Goal: Check status: Check status

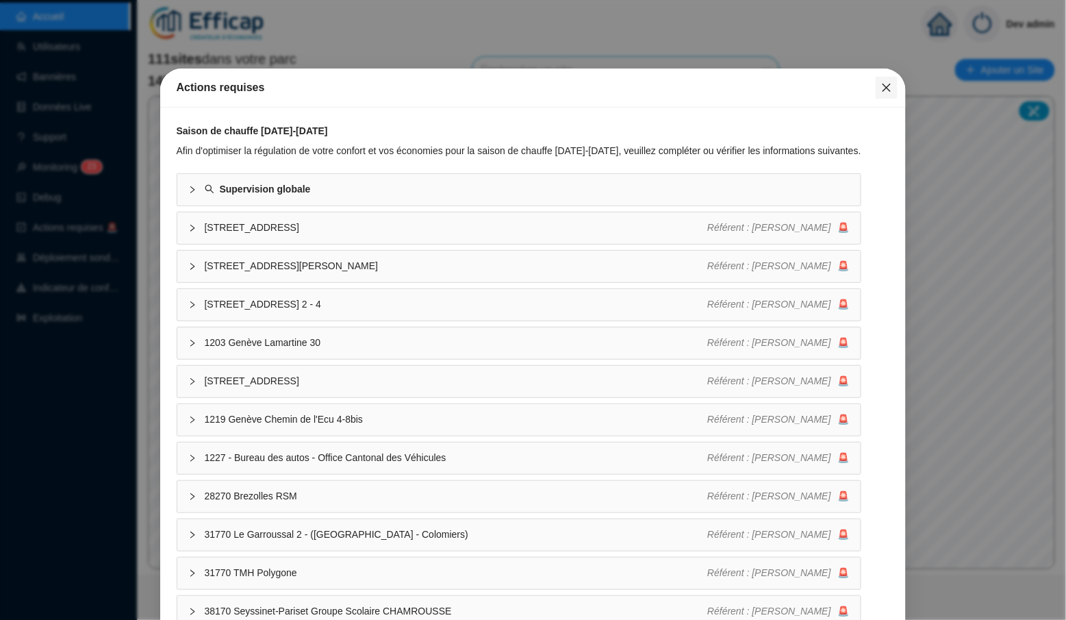
click at [890, 87] on icon "close" at bounding box center [887, 87] width 11 height 11
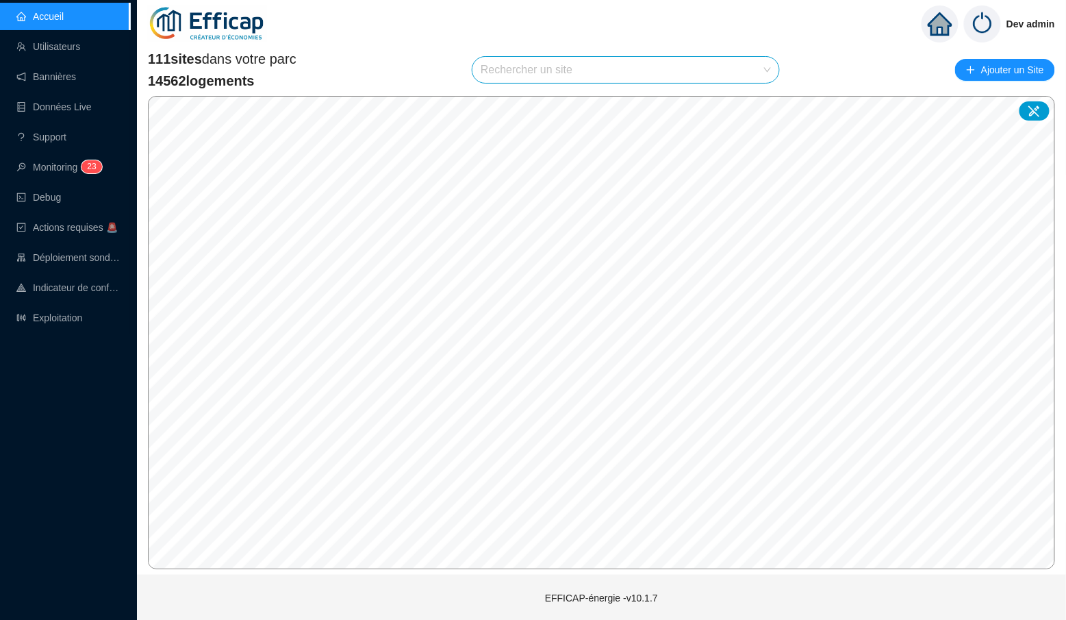
click at [584, 72] on input "search" at bounding box center [620, 70] width 278 height 26
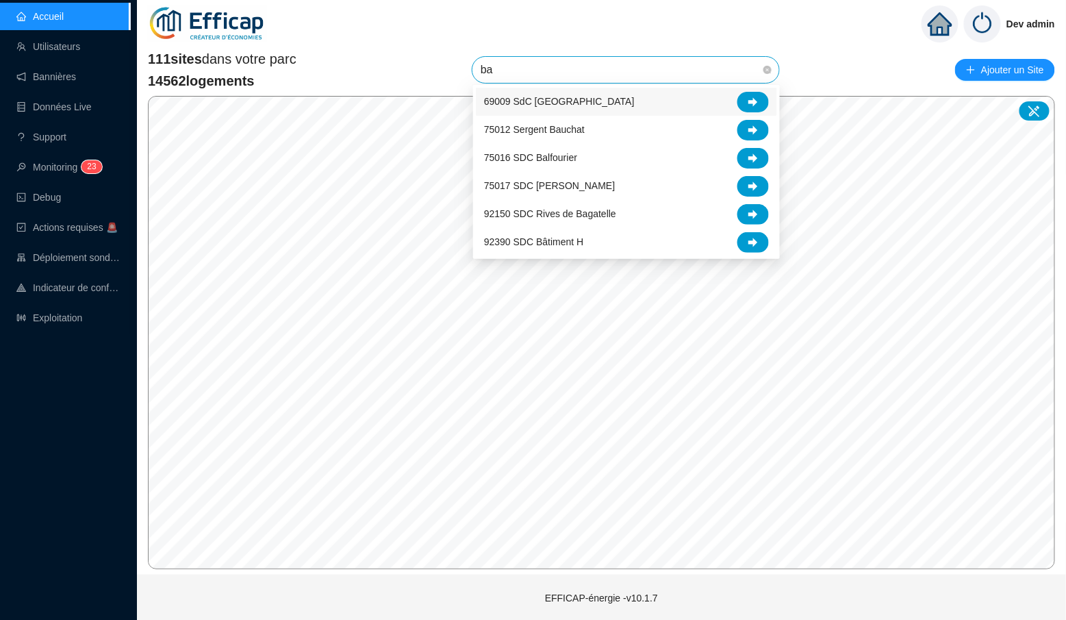
type input "b"
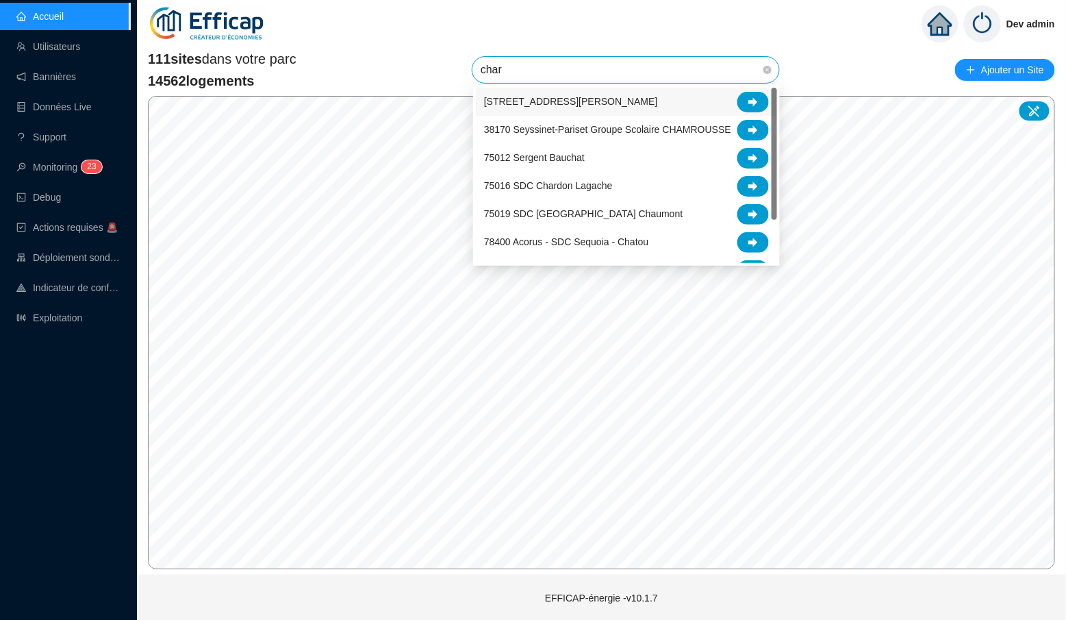
type input "chard"
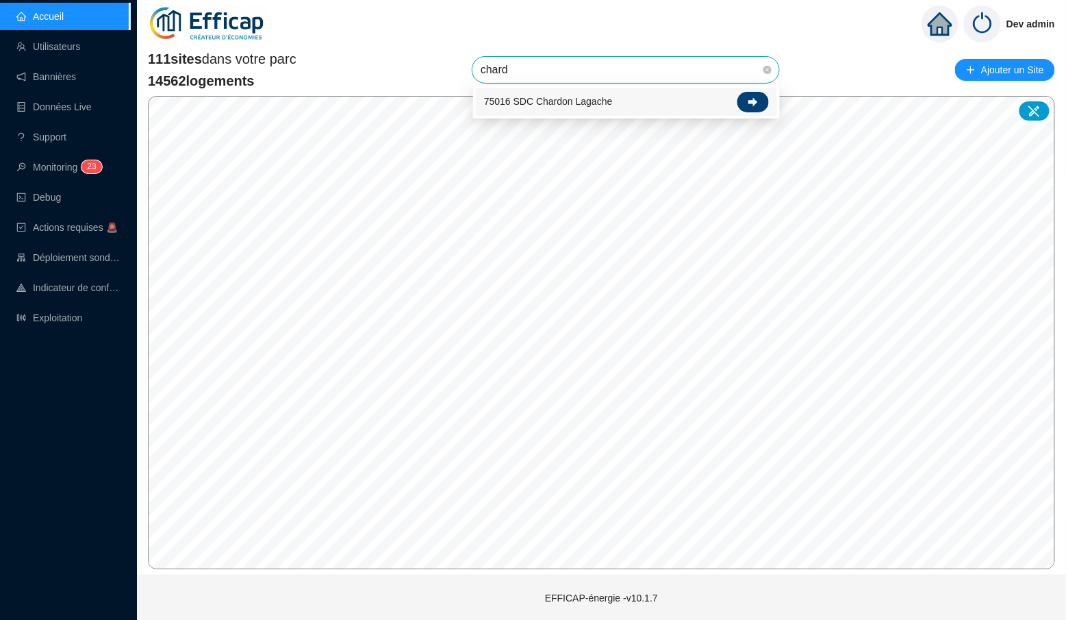
click at [754, 105] on icon at bounding box center [754, 101] width 10 height 9
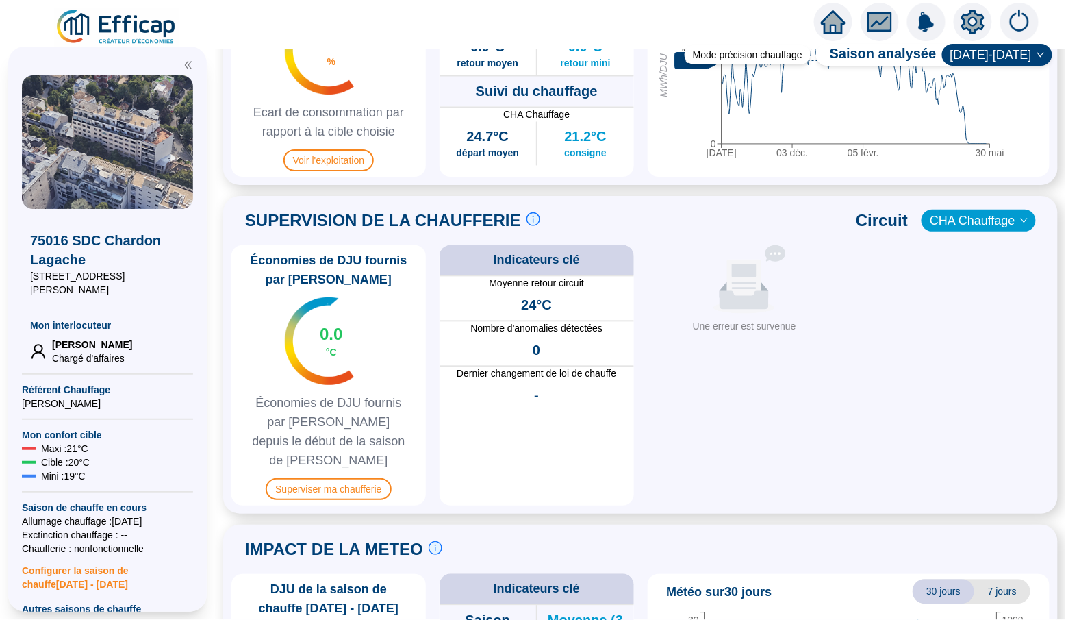
scroll to position [877, 0]
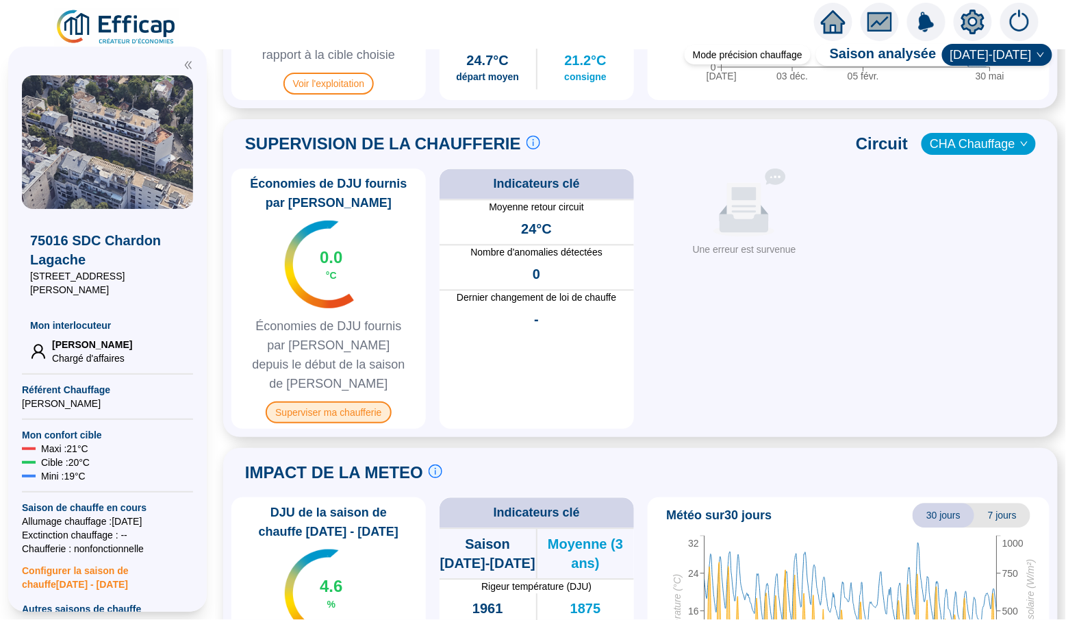
click at [334, 401] on span "Superviser ma chaufferie" at bounding box center [328, 412] width 125 height 22
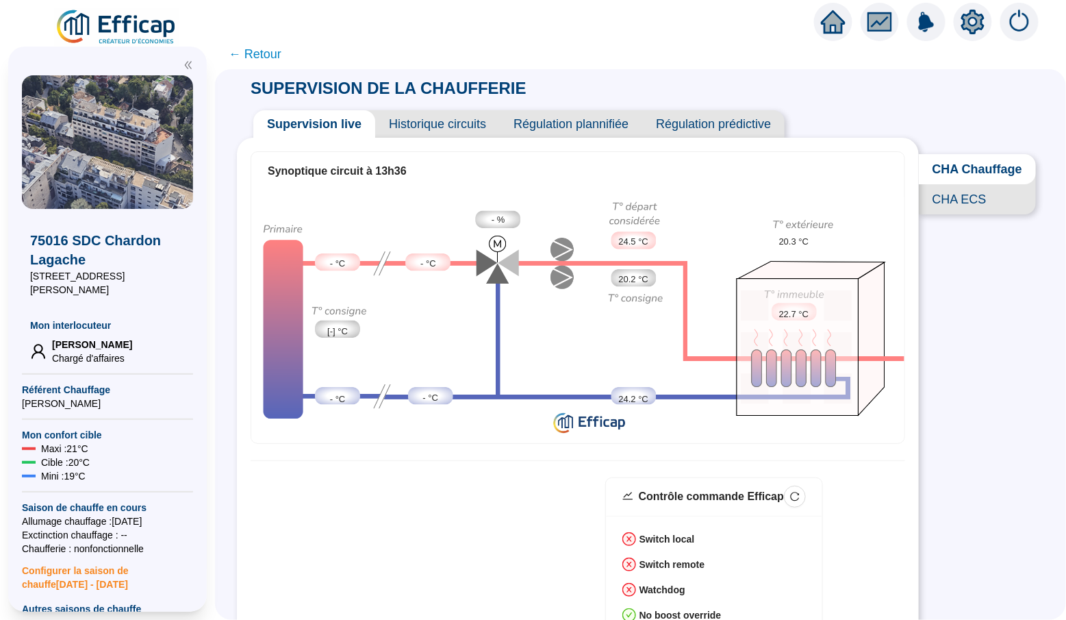
click at [445, 123] on span "Historique circuits" at bounding box center [437, 123] width 125 height 27
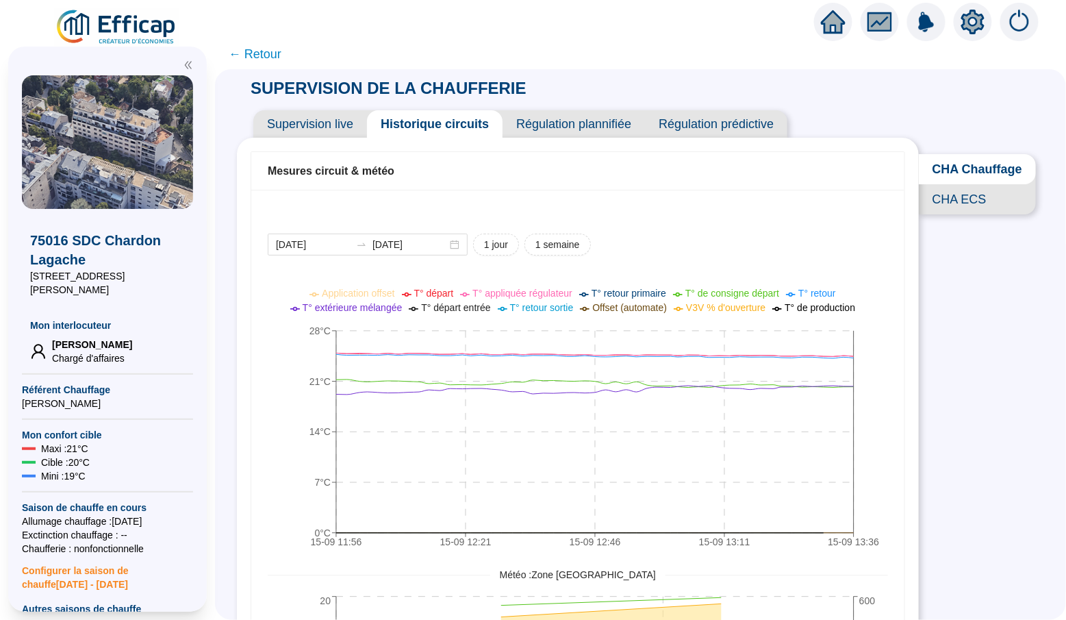
click at [331, 129] on span "Supervision live" at bounding box center [310, 123] width 114 height 27
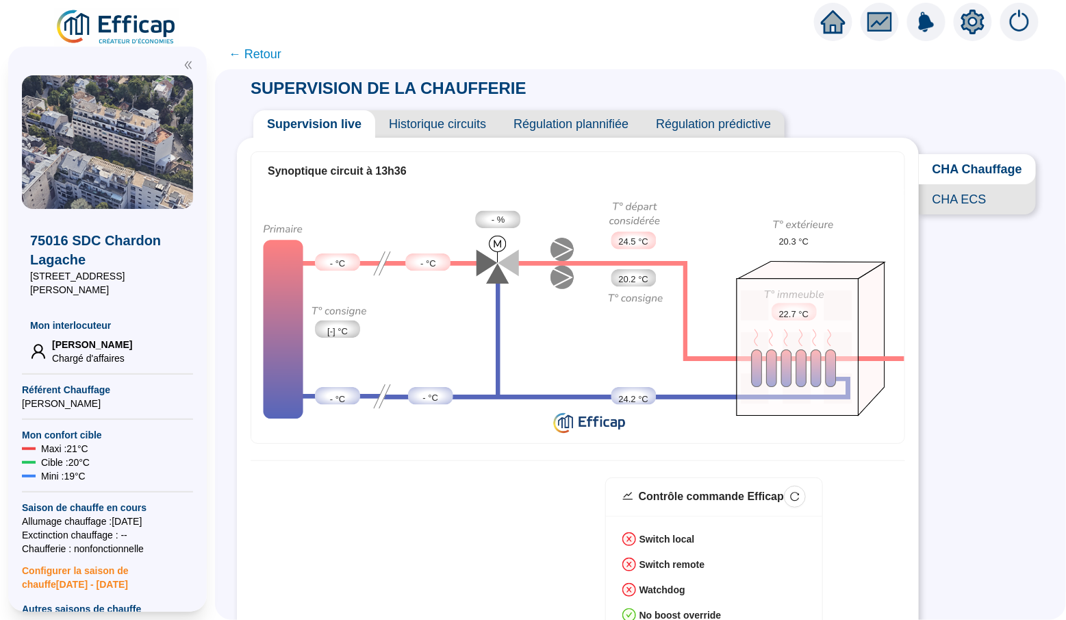
click at [660, 181] on div "Synoptique circuit à 13h36" at bounding box center [577, 171] width 653 height 38
click at [621, 203] on img at bounding box center [577, 314] width 653 height 249
click at [635, 190] on img at bounding box center [577, 314] width 653 height 249
click at [962, 201] on span "CHA ECS" at bounding box center [977, 199] width 117 height 30
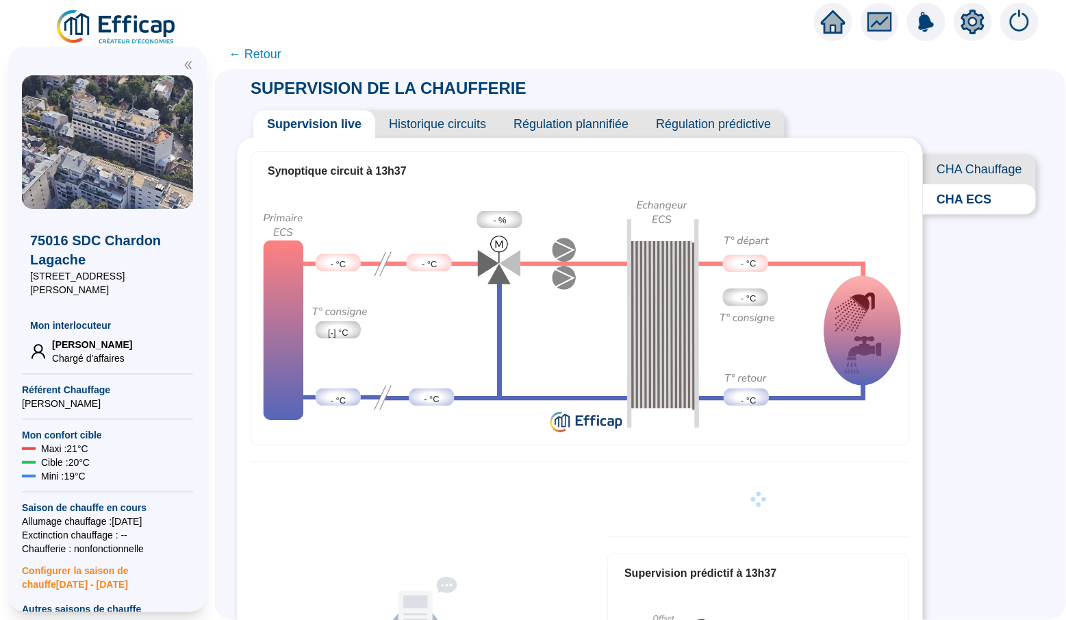
click at [969, 168] on span "CHA Chauffage" at bounding box center [979, 169] width 113 height 30
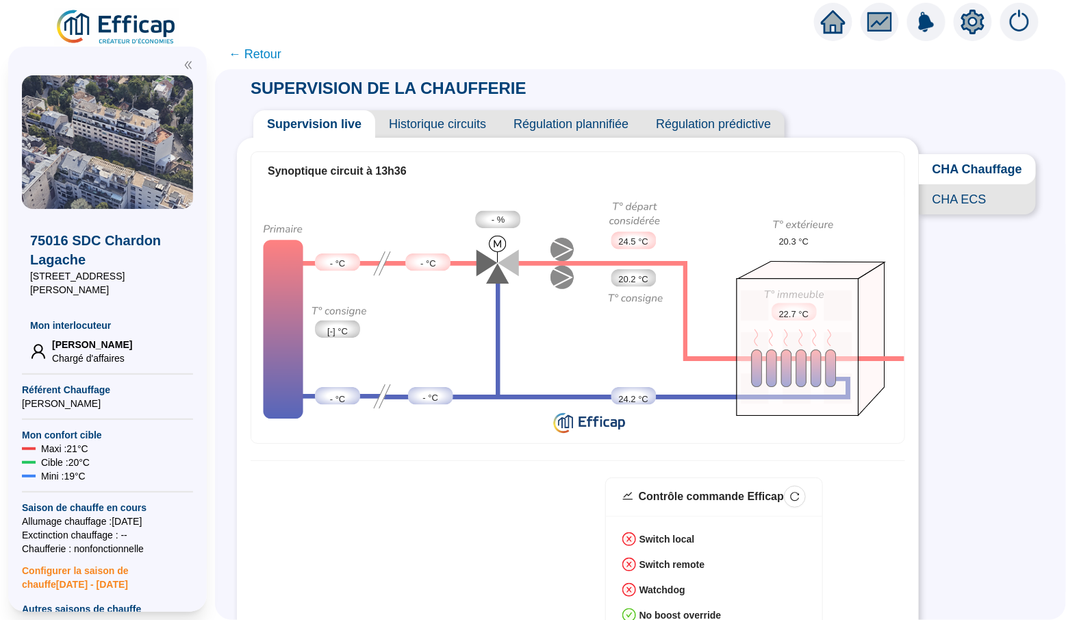
click at [430, 125] on span "Historique circuits" at bounding box center [437, 123] width 125 height 27
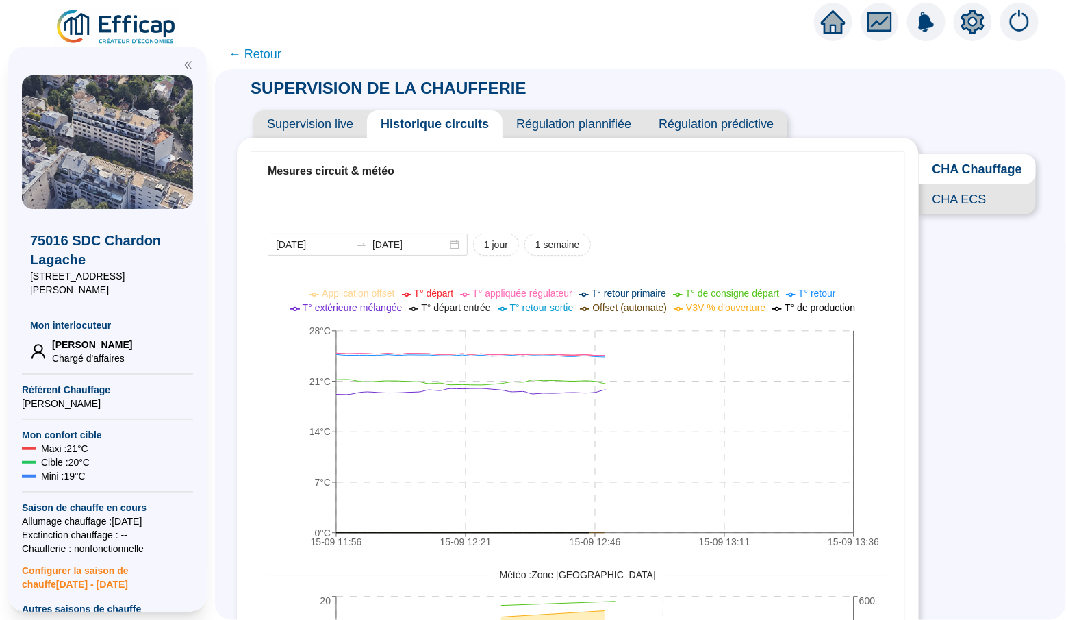
click at [341, 127] on span "Supervision live" at bounding box center [310, 123] width 114 height 27
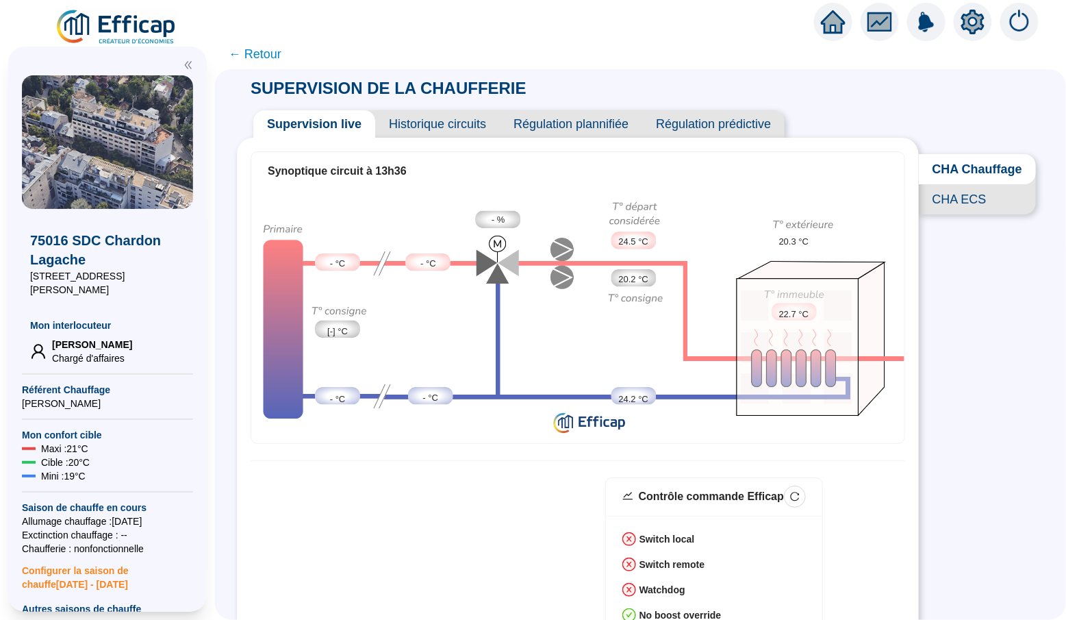
click at [260, 51] on span "← Retour" at bounding box center [255, 54] width 53 height 19
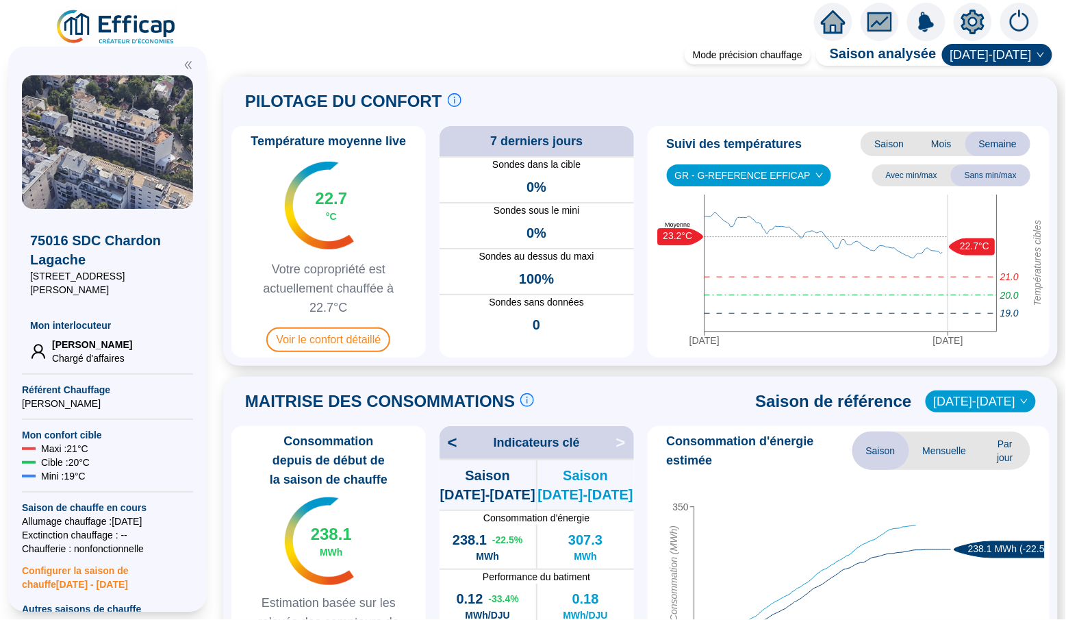
click at [823, 22] on icon "home" at bounding box center [833, 21] width 25 height 23
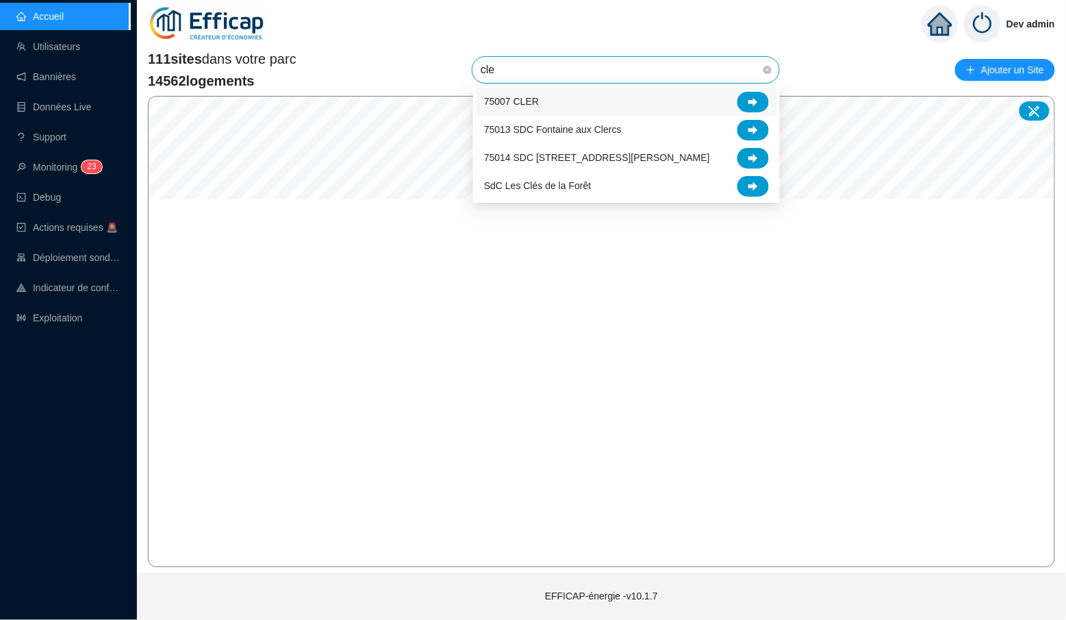
type input "cler"
click at [757, 93] on div at bounding box center [754, 102] width 32 height 21
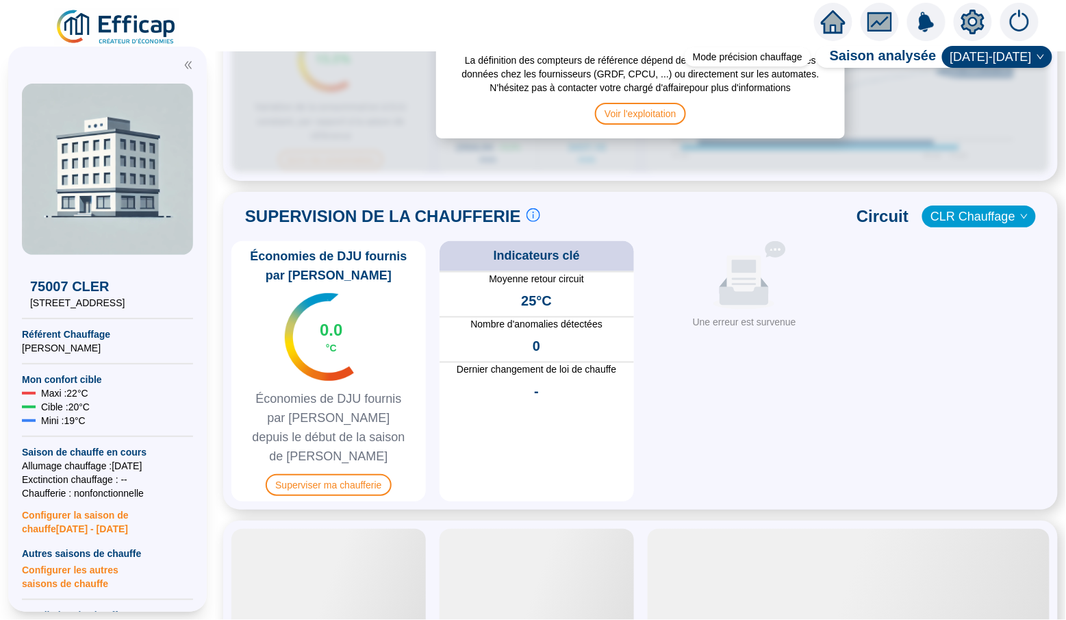
scroll to position [771, 0]
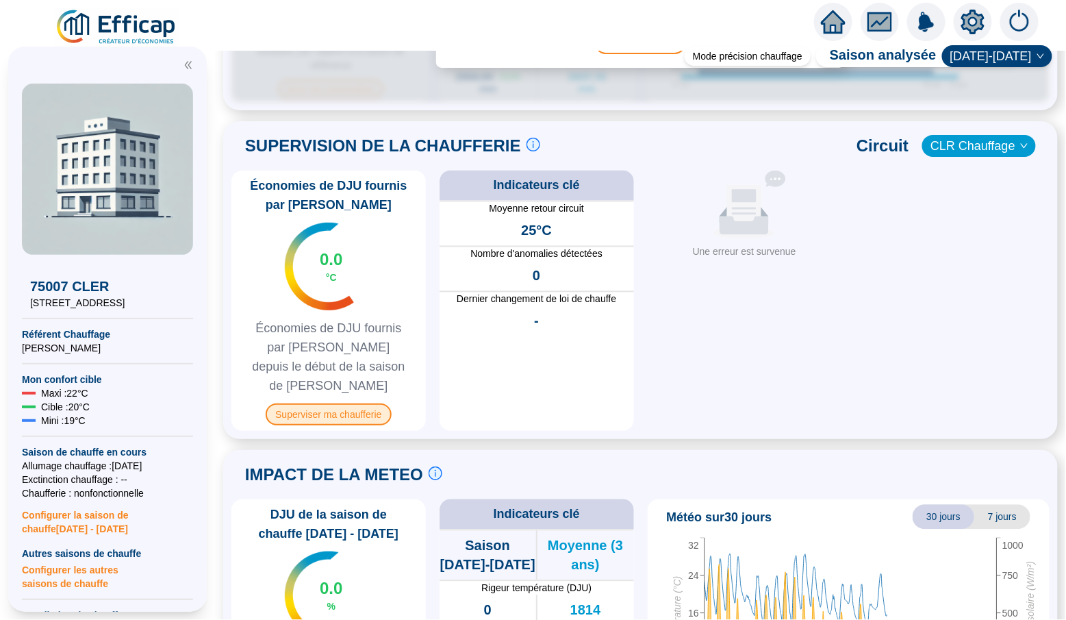
click at [336, 403] on span "Superviser ma chaufferie" at bounding box center [328, 414] width 125 height 22
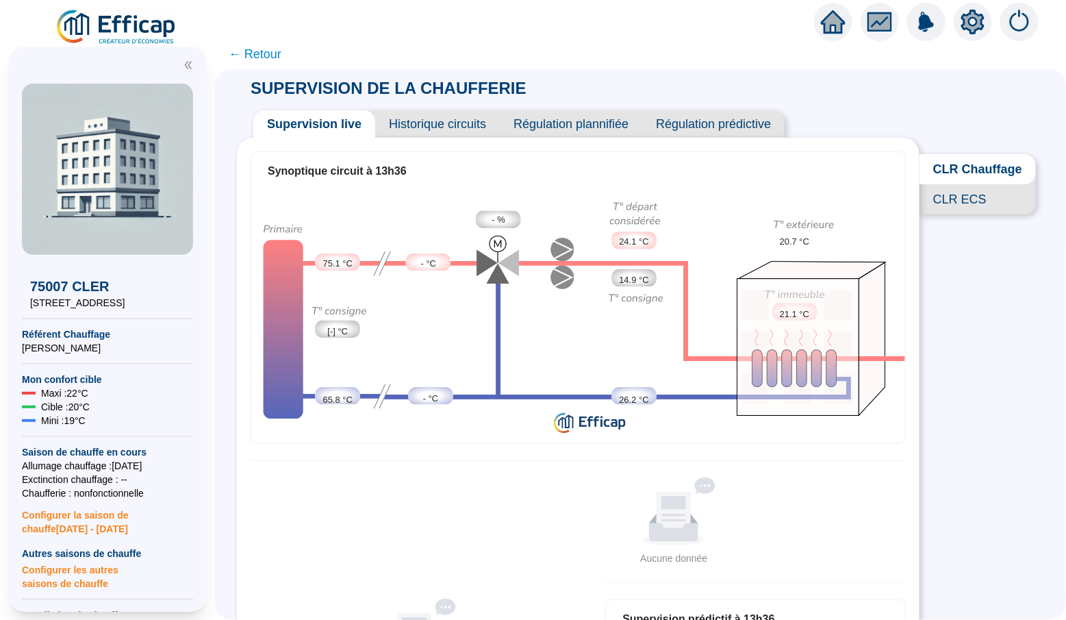
click at [256, 49] on span "← Retour" at bounding box center [255, 54] width 53 height 19
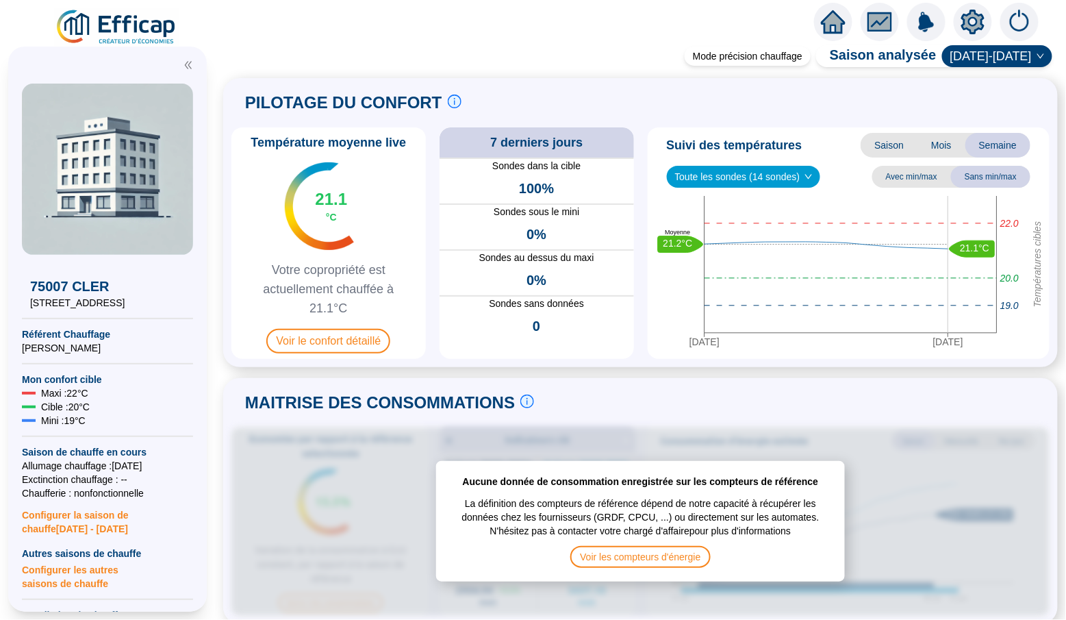
click at [829, 15] on icon "home" at bounding box center [833, 21] width 25 height 23
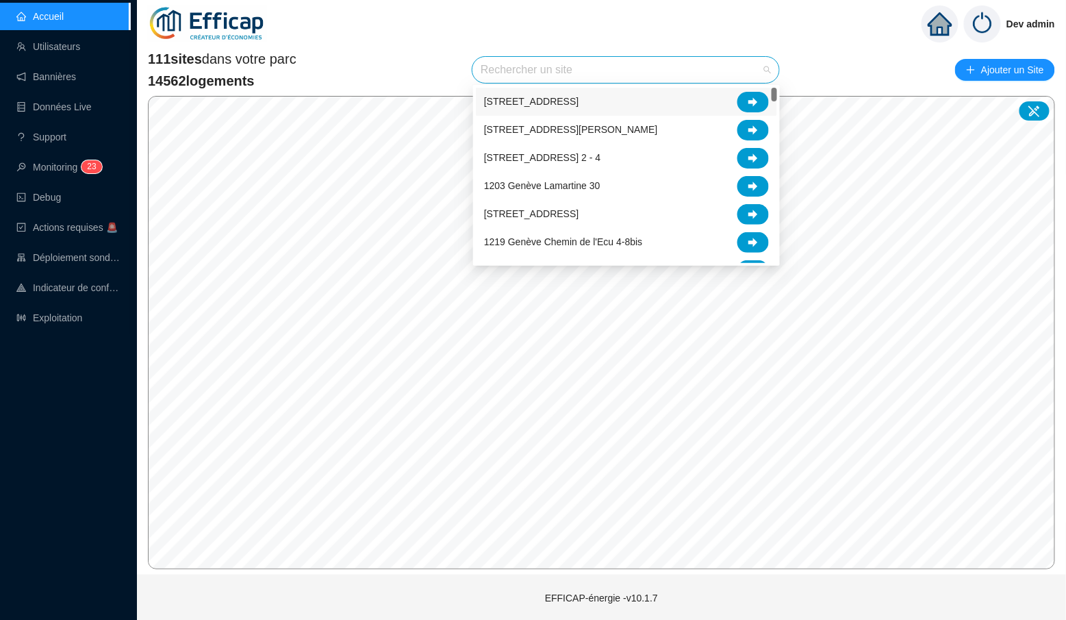
click at [532, 71] on input "search" at bounding box center [620, 70] width 278 height 26
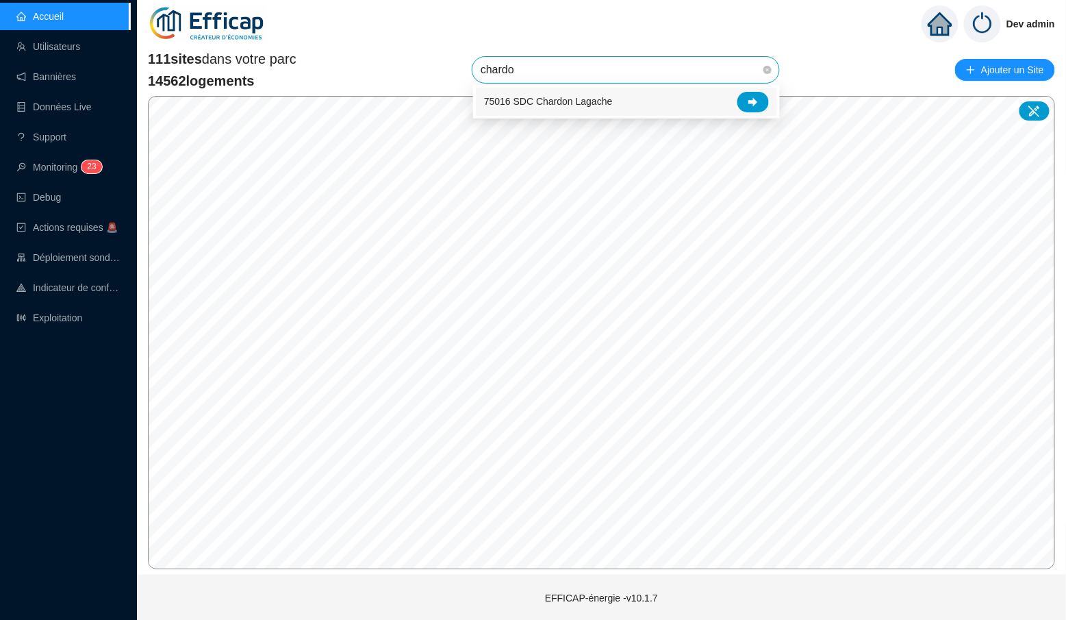
type input "chardon"
drag, startPoint x: 532, startPoint y: 71, endPoint x: 756, endPoint y: 103, distance: 225.6
click at [756, 103] on icon at bounding box center [754, 101] width 10 height 9
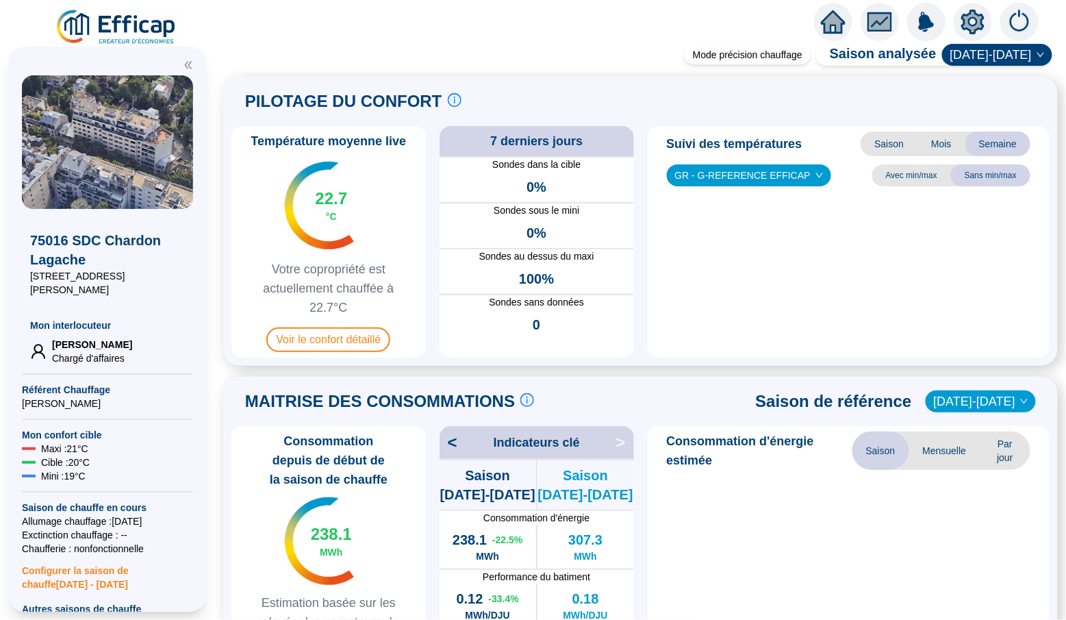
click at [749, 103] on div "PILOTAGE DU CONFORT Le pilotage du confort est fondamental pour le confort de t…" at bounding box center [641, 101] width 819 height 33
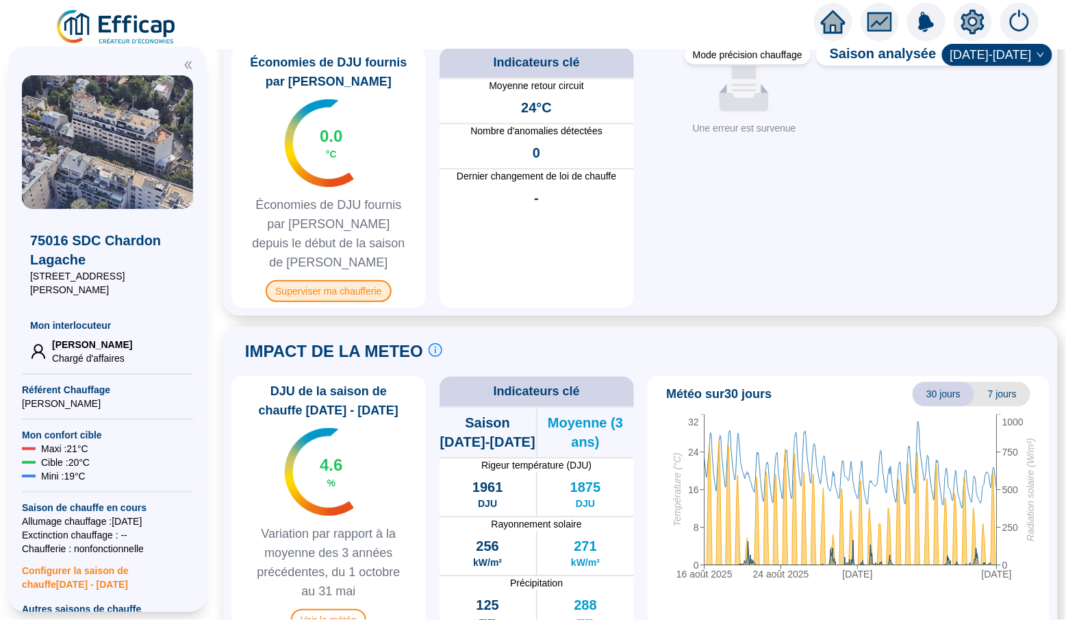
scroll to position [997, 0]
click at [319, 281] on span "Superviser ma chaufferie" at bounding box center [328, 292] width 125 height 22
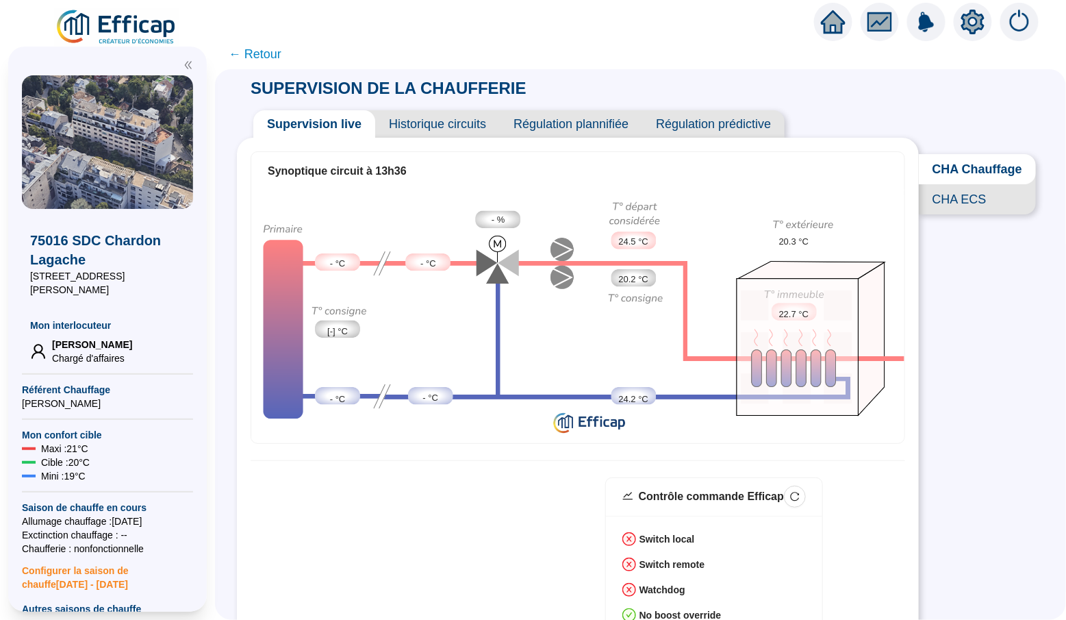
click at [934, 205] on span "CHA ECS" at bounding box center [977, 199] width 117 height 30
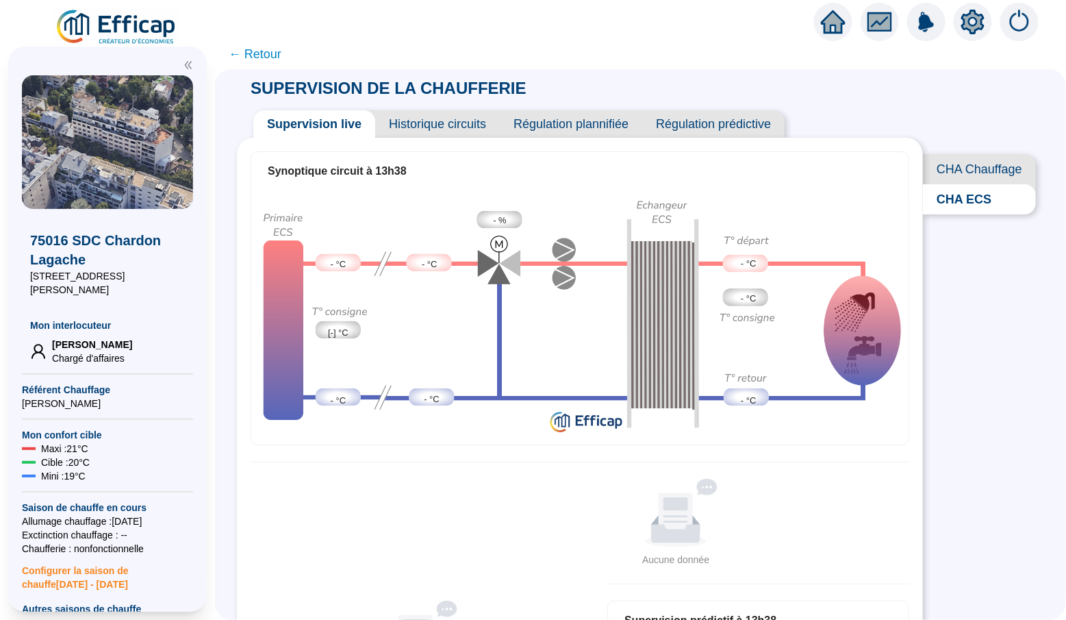
click at [950, 164] on span "CHA Chauffage" at bounding box center [979, 169] width 113 height 30
